Goal: Task Accomplishment & Management: Complete application form

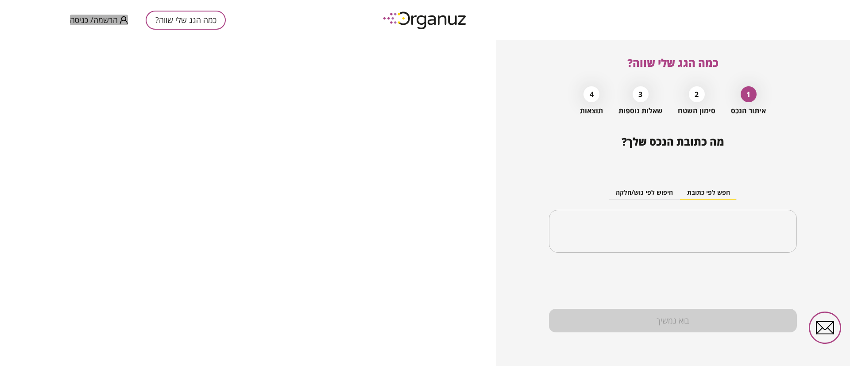
click at [99, 22] on span "הרשמה/ כניסה" at bounding box center [94, 19] width 48 height 9
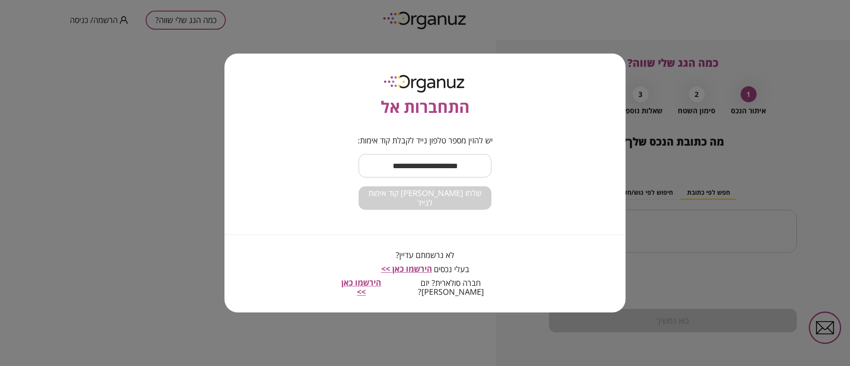
click at [447, 169] on input "text" at bounding box center [424, 166] width 133 height 26
type input "**********"
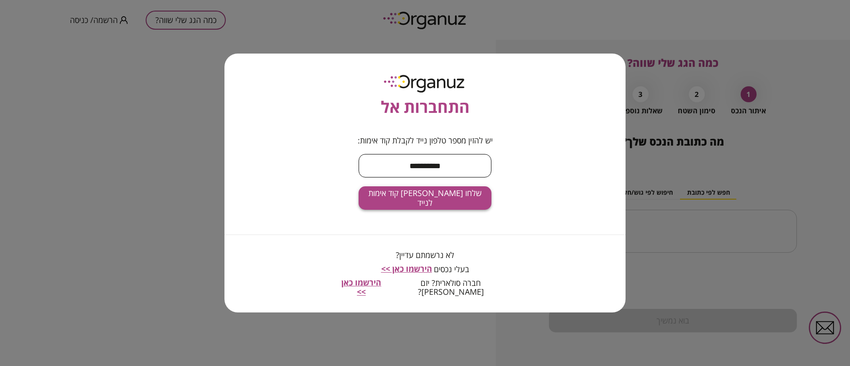
click at [451, 205] on span "שלחו [PERSON_NAME] קוד אימות לנייד" at bounding box center [424, 197] width 119 height 19
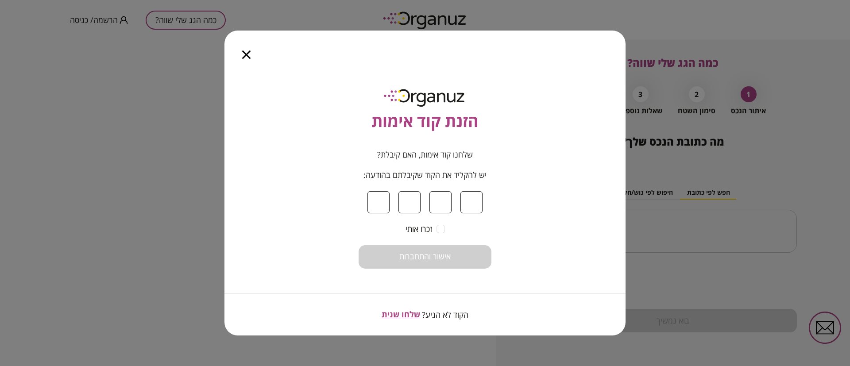
type input "*"
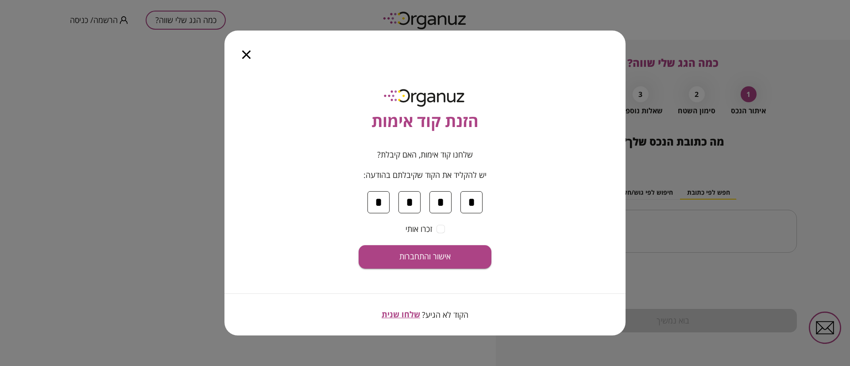
type input "*"
click at [438, 253] on span "אישור והתחברות" at bounding box center [424, 257] width 51 height 10
